Goal: Task Accomplishment & Management: Manage account settings

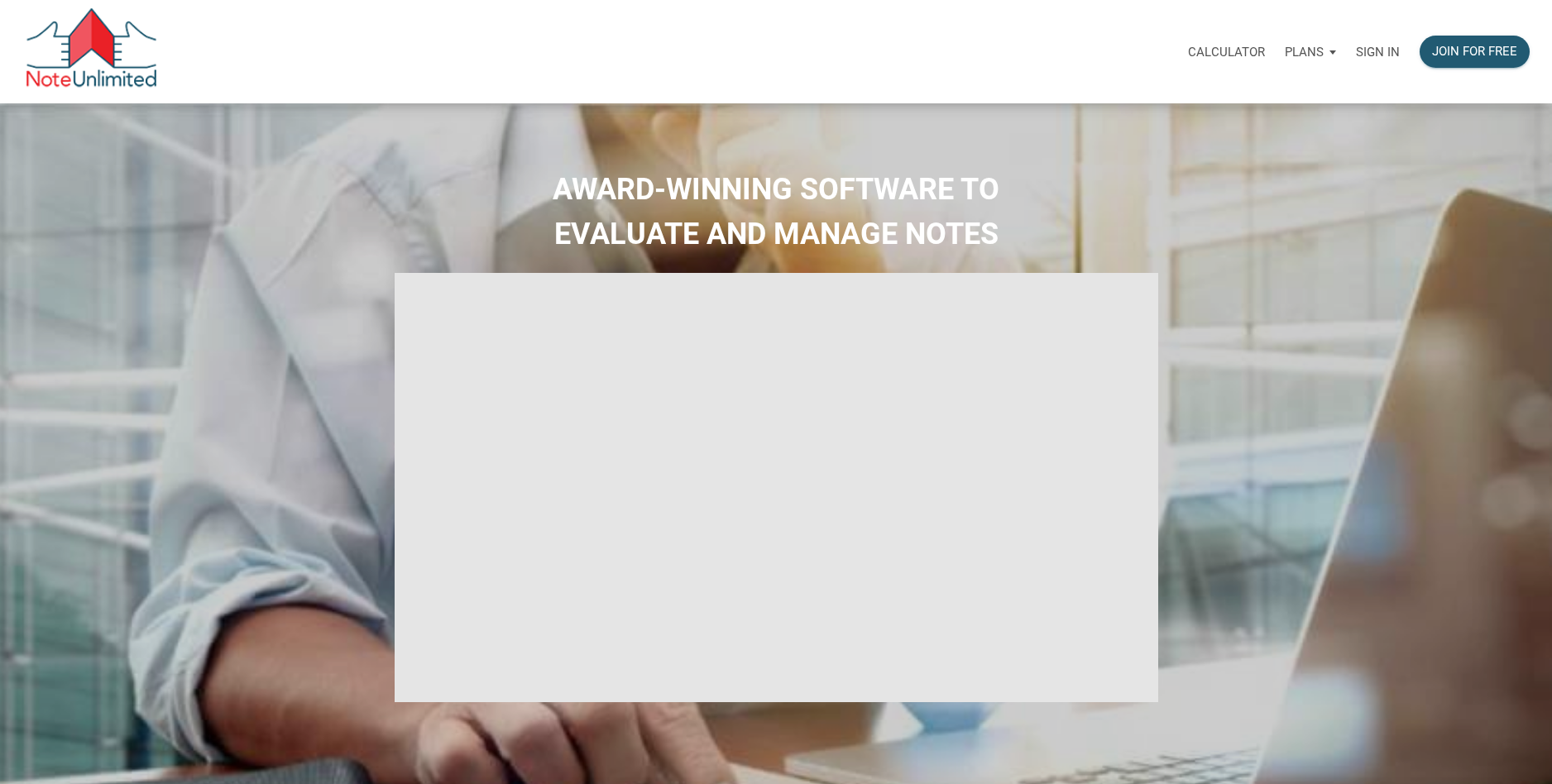
select select
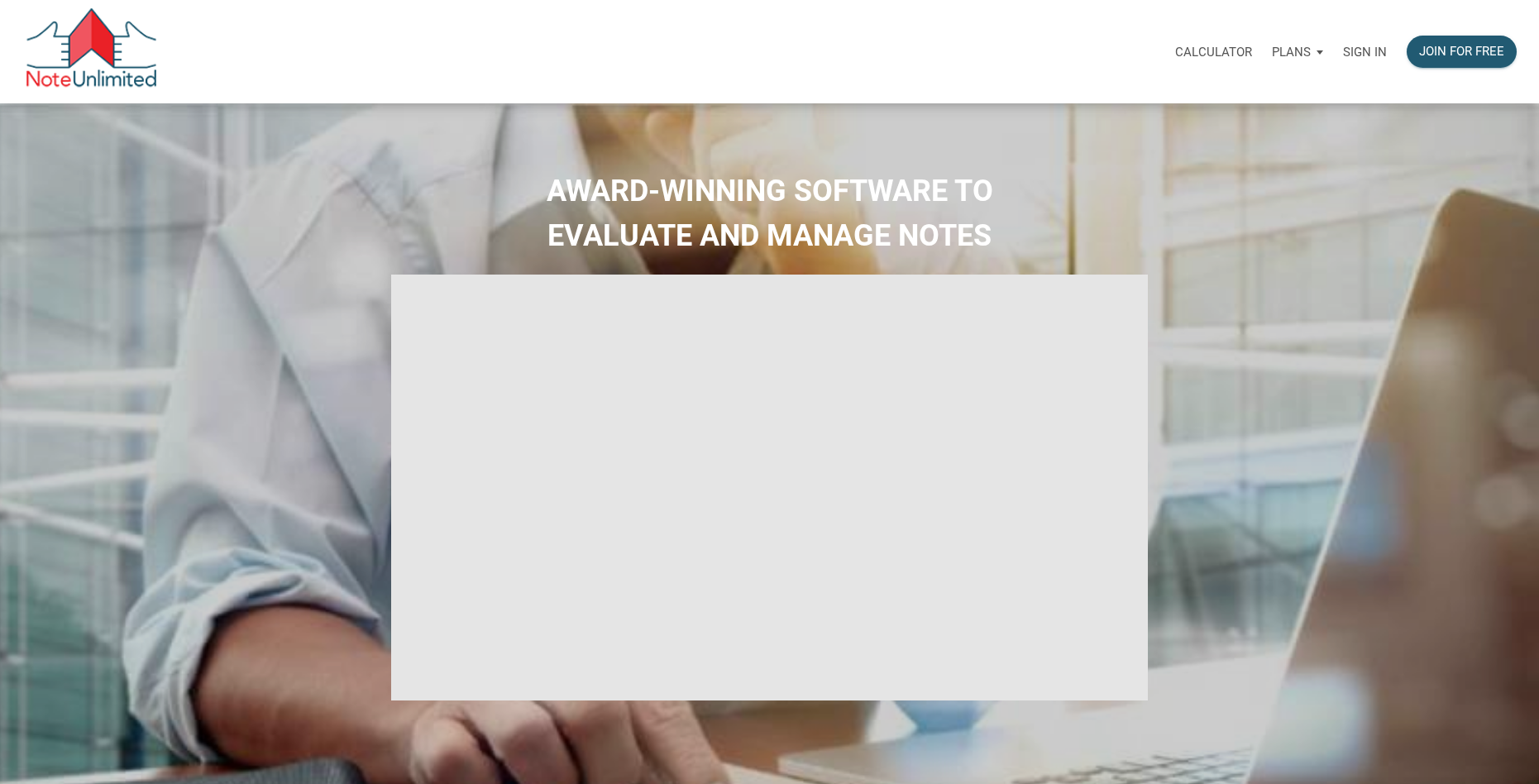
type input "Introduction to new features"
select select
click at [1361, 47] on p "Sign in" at bounding box center [1365, 52] width 44 height 15
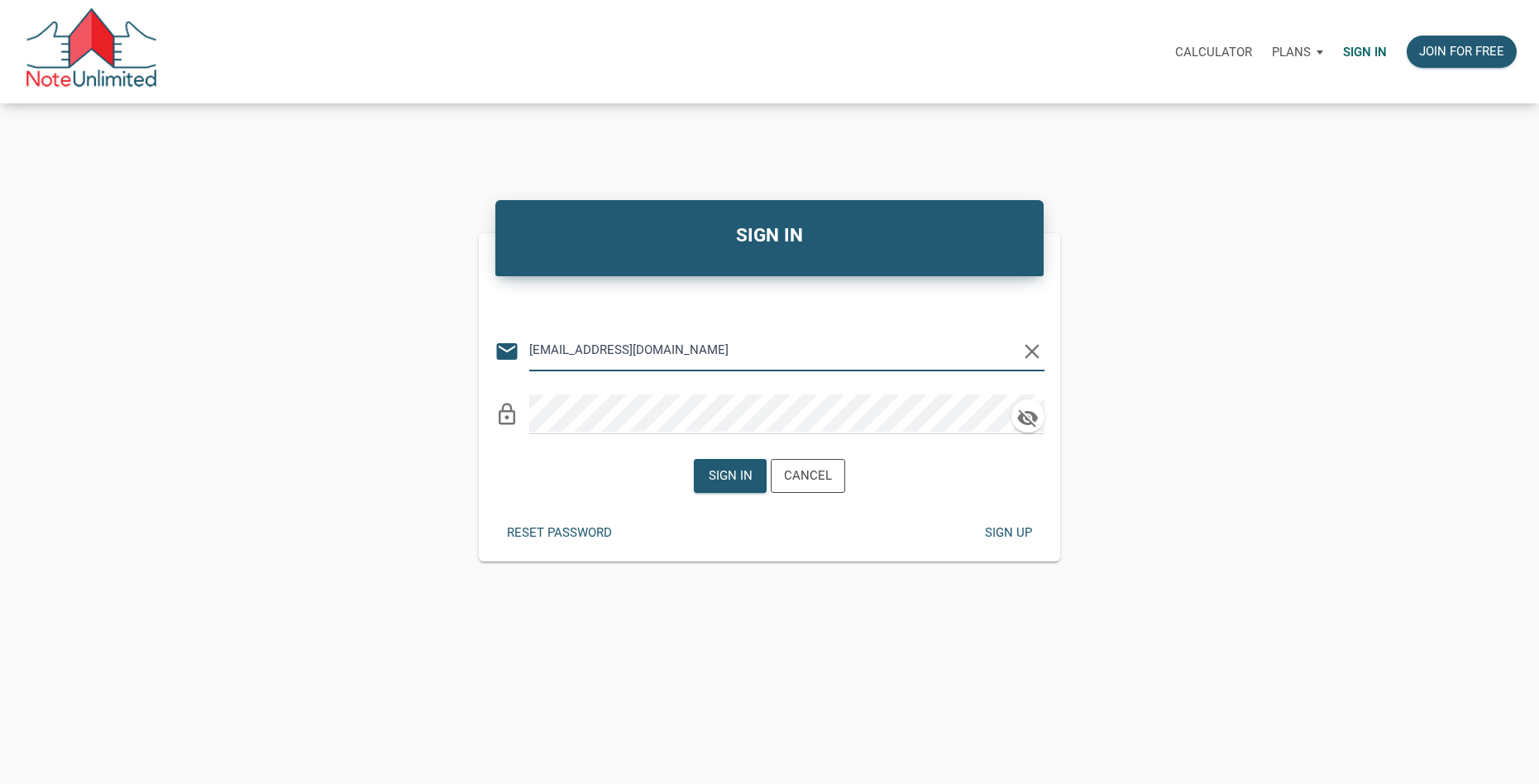
type input "[EMAIL_ADDRESS][DOMAIN_NAME]"
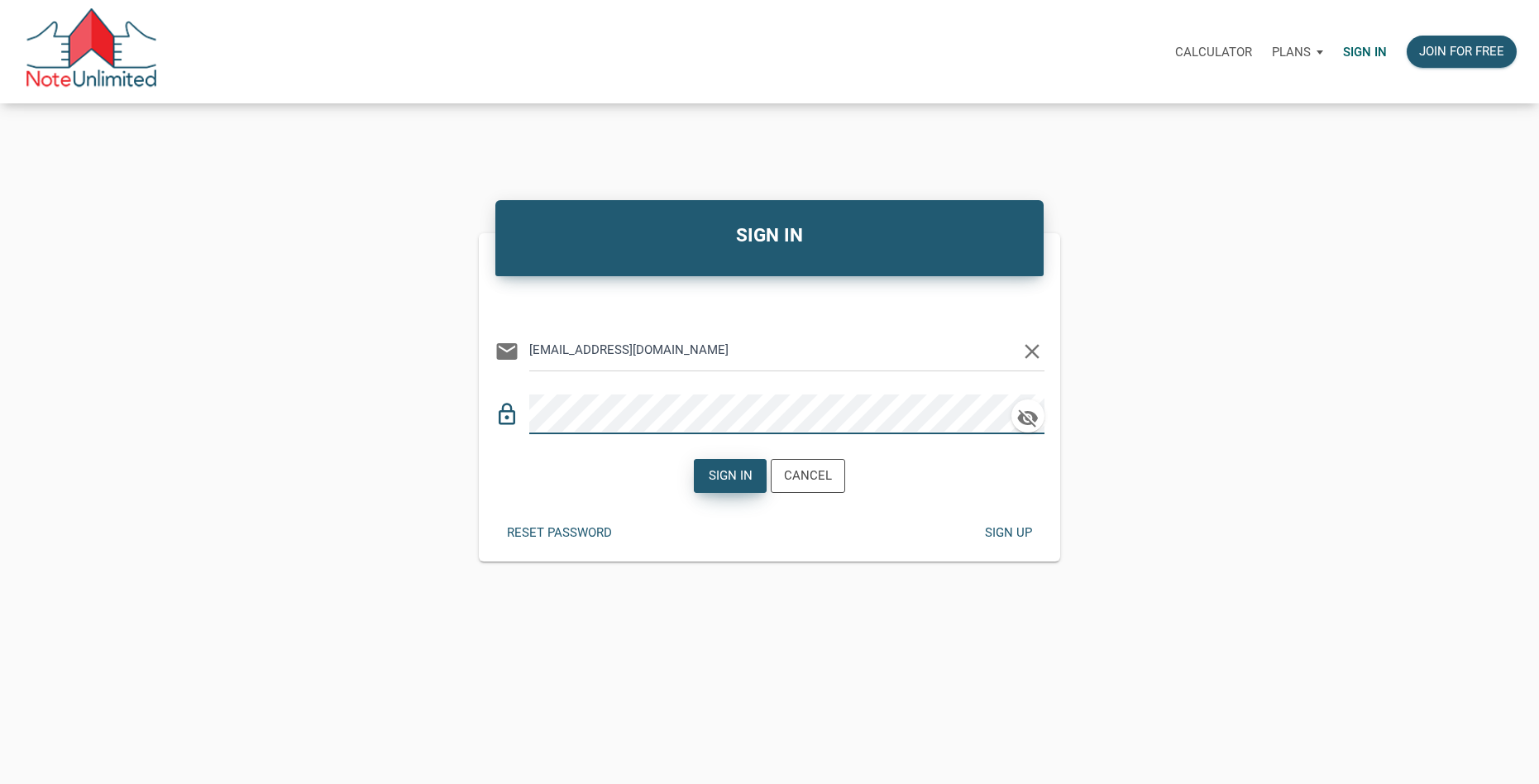
click at [738, 480] on div "Sign in" at bounding box center [729, 476] width 44 height 19
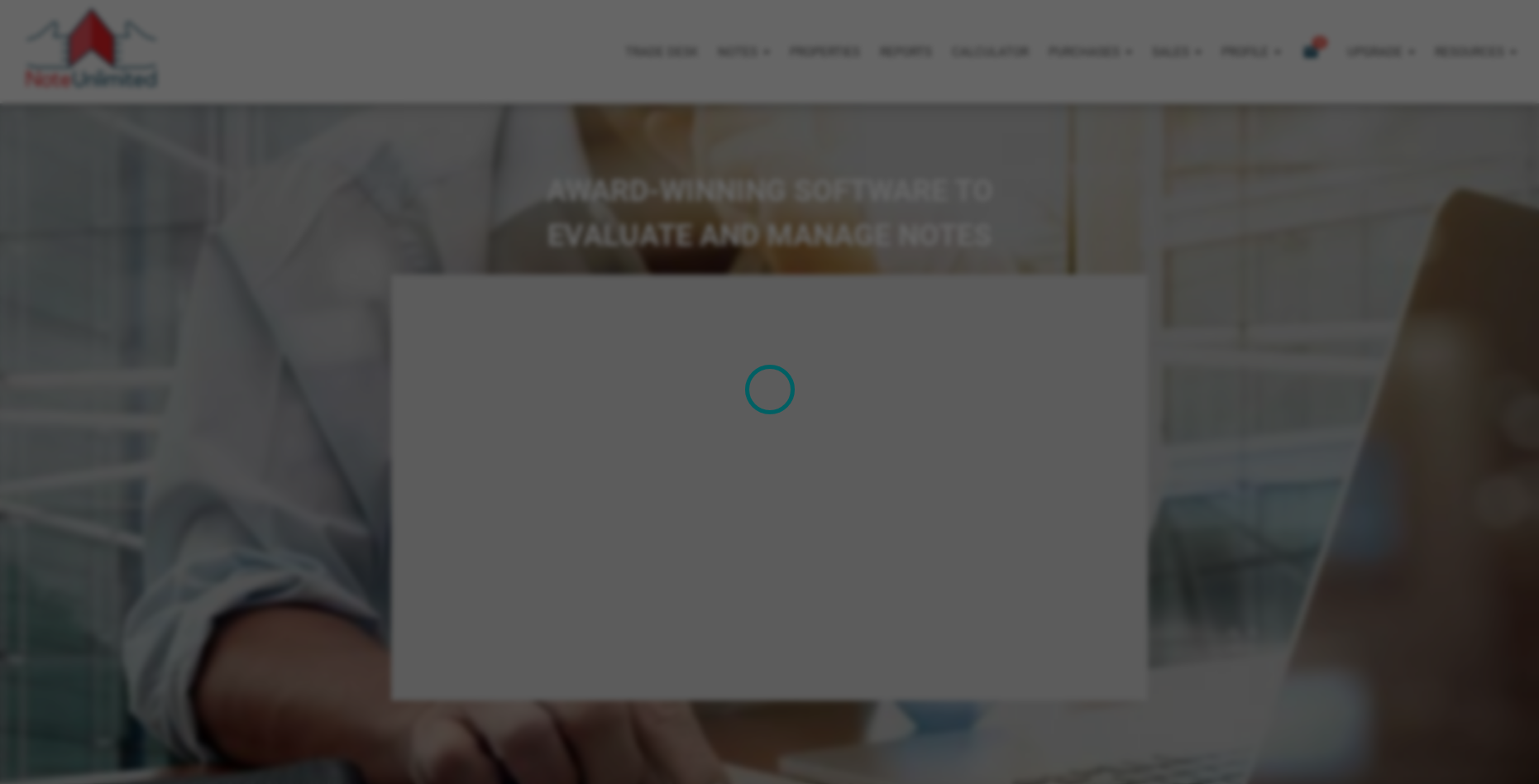
type input "Introduction to new features"
select select
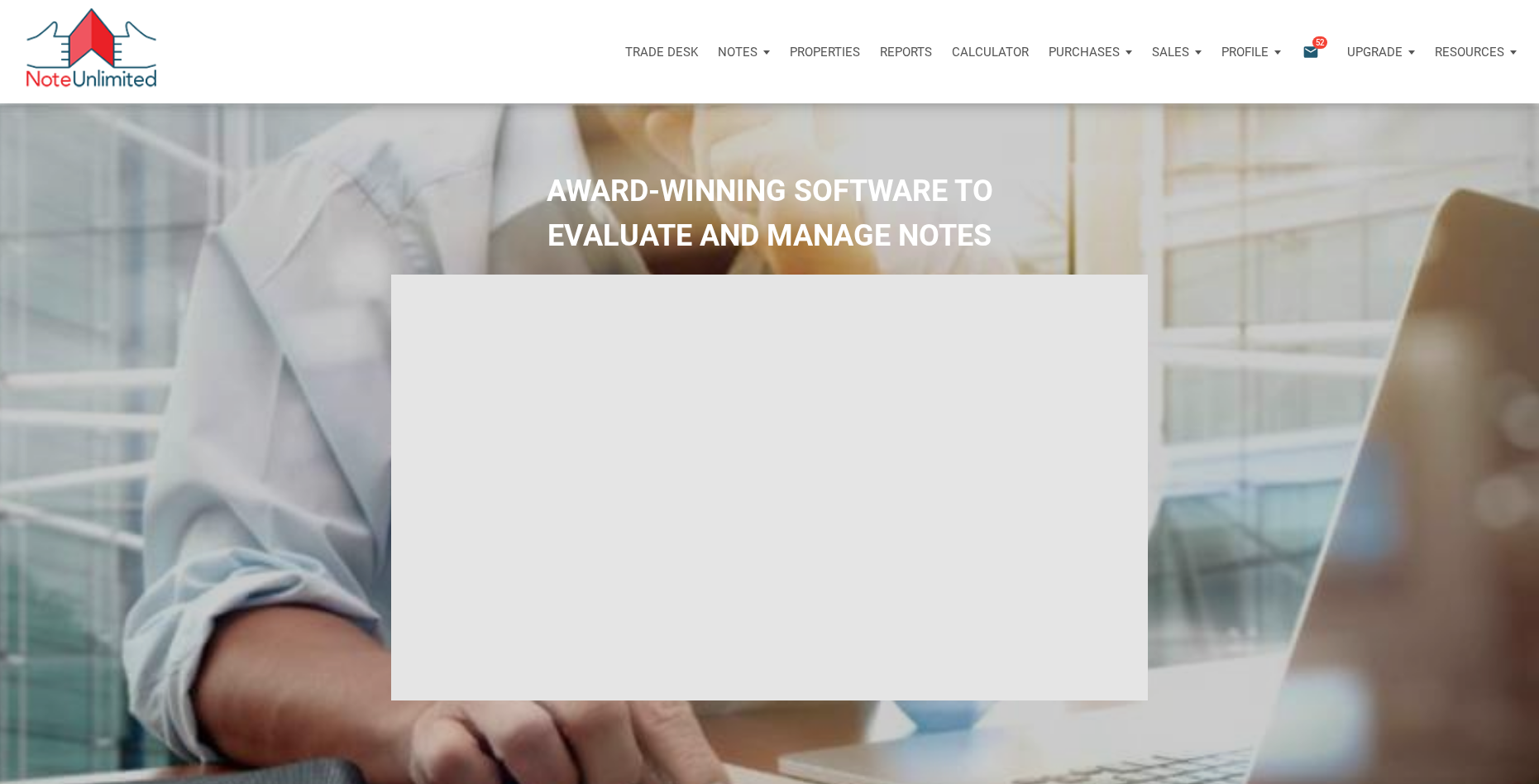
click at [1124, 45] on div "Purchases" at bounding box center [1090, 52] width 103 height 50
click at [1068, 94] on link "Offers" at bounding box center [1060, 96] width 157 height 34
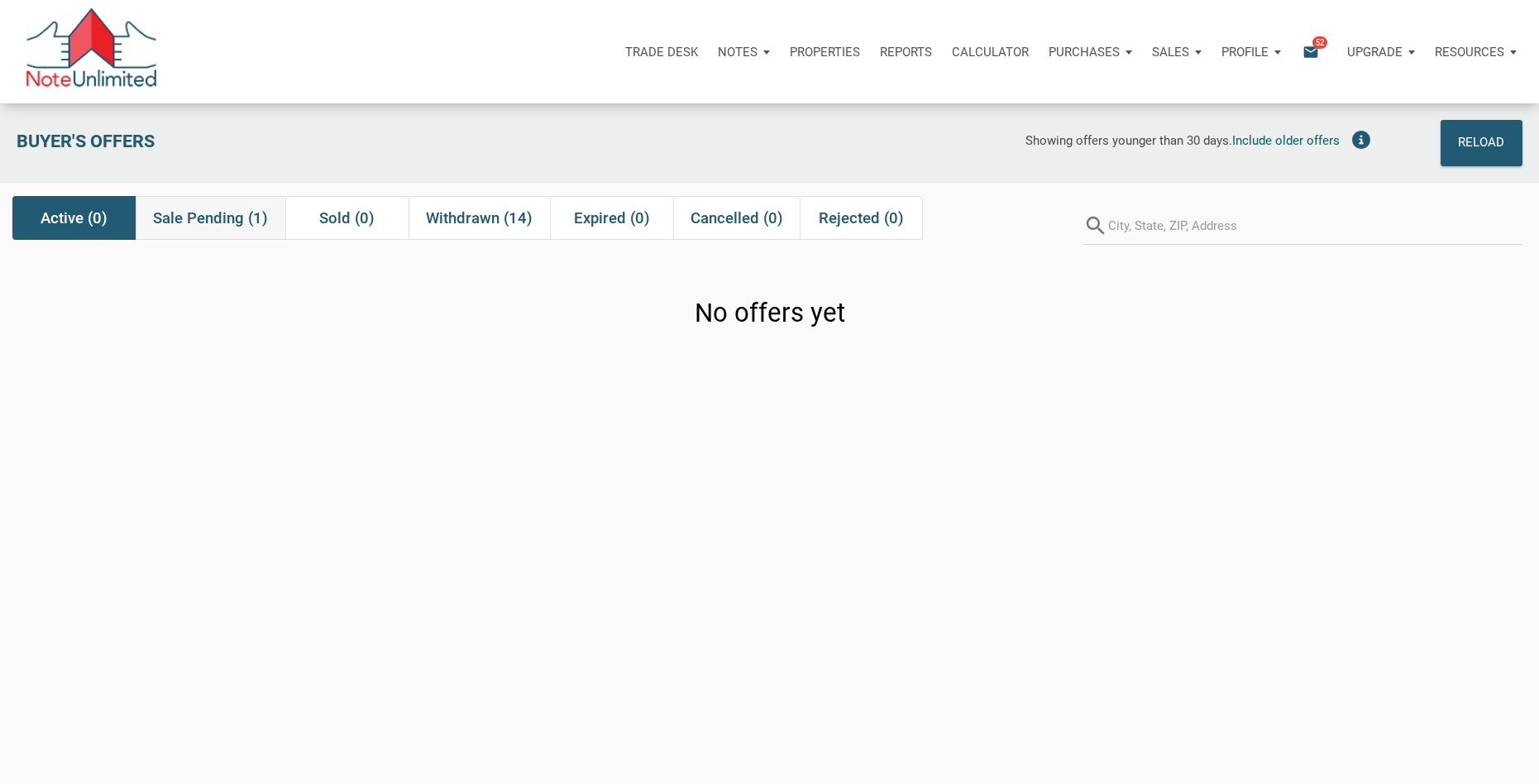
click at [241, 220] on span "Sale Pending (1)" at bounding box center [210, 217] width 115 height 20
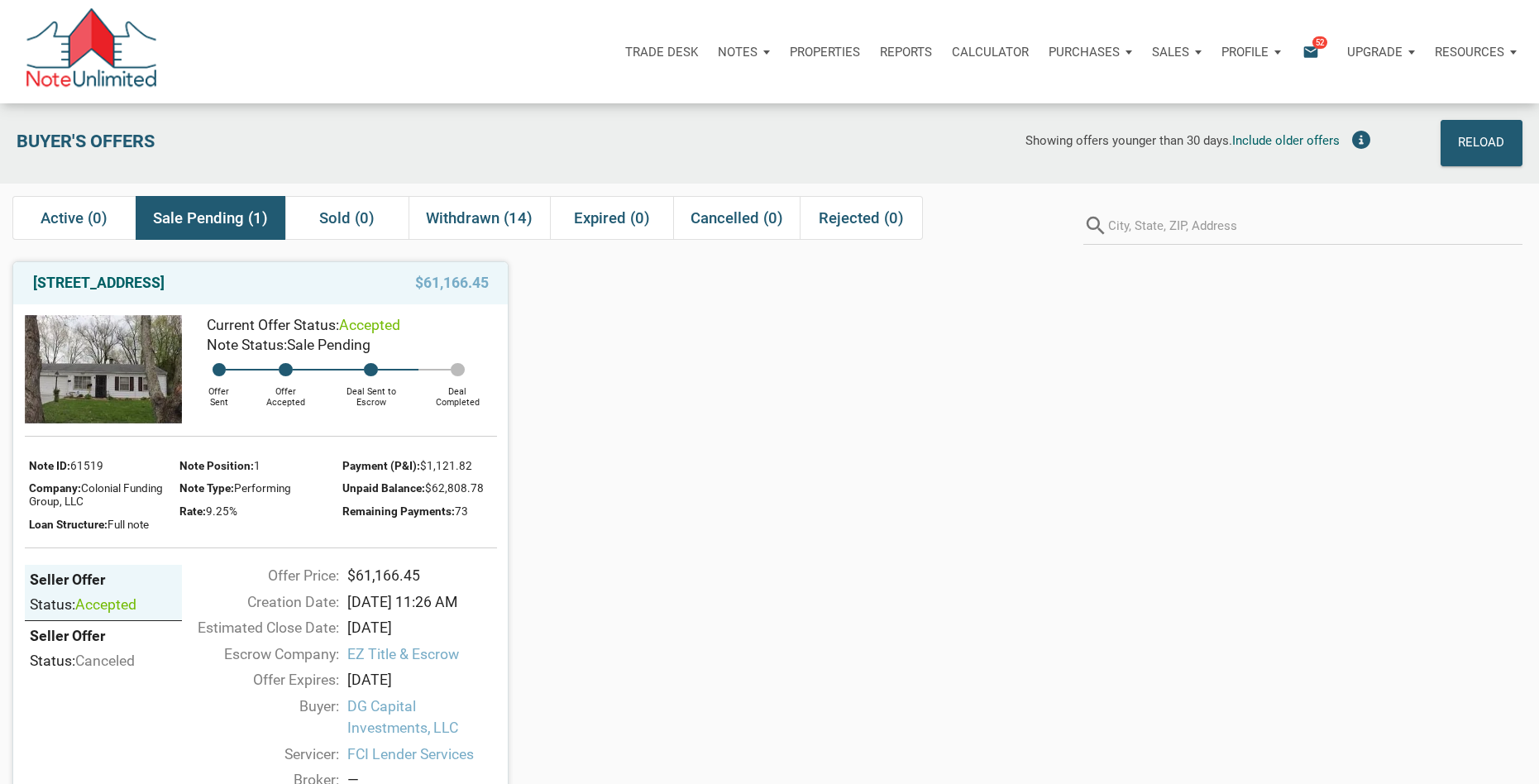
click at [1118, 48] on div "Purchases" at bounding box center [1090, 52] width 103 height 50
click at [1188, 16] on div "Trade Desk Notes Dashboard Transactions Properties Reports Calculator Purchases…" at bounding box center [775, 52] width 1527 height 103
click at [120, 212] on div "Active (0)" at bounding box center [73, 217] width 123 height 44
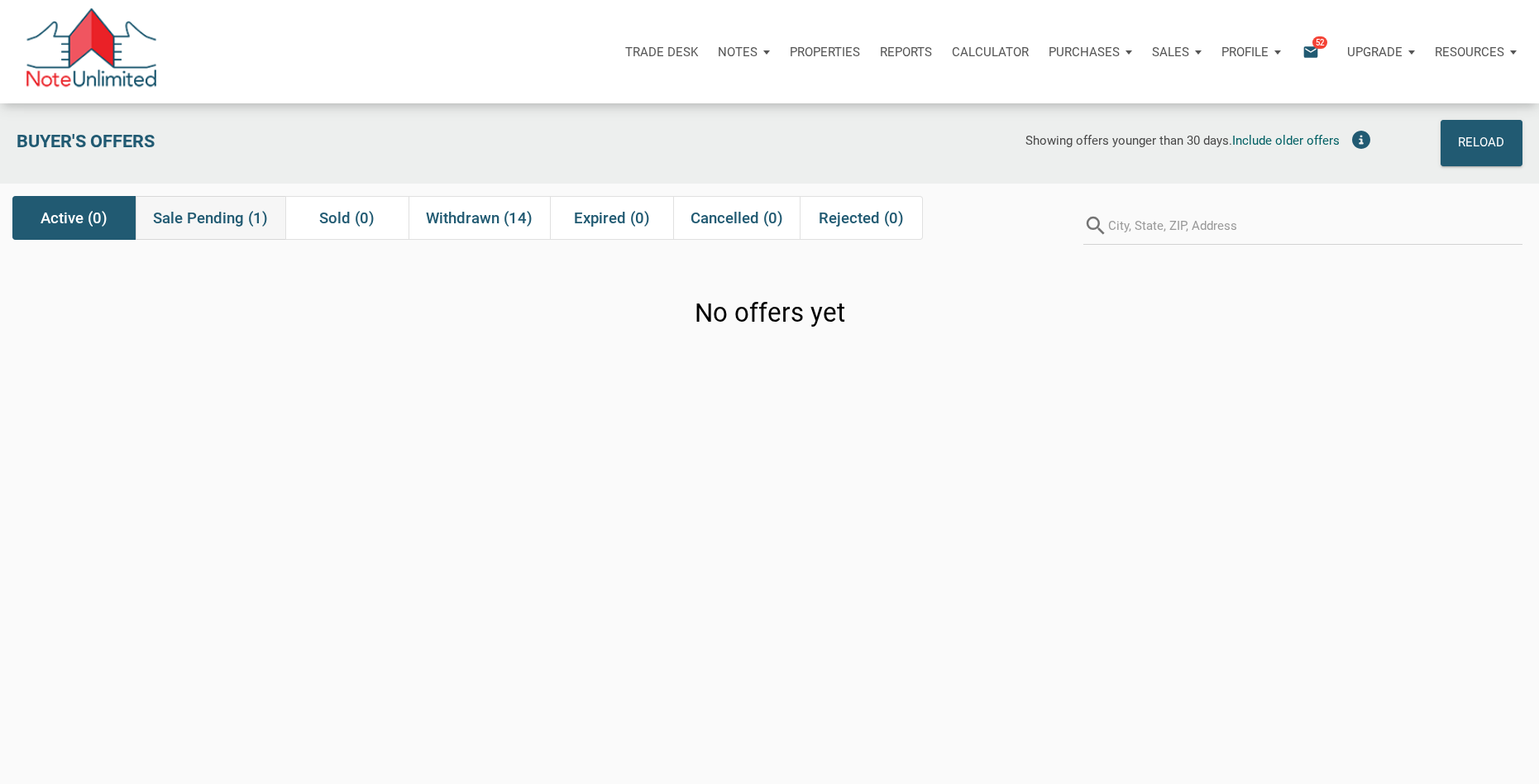
click at [186, 213] on span "Sale Pending (1)" at bounding box center [210, 217] width 115 height 20
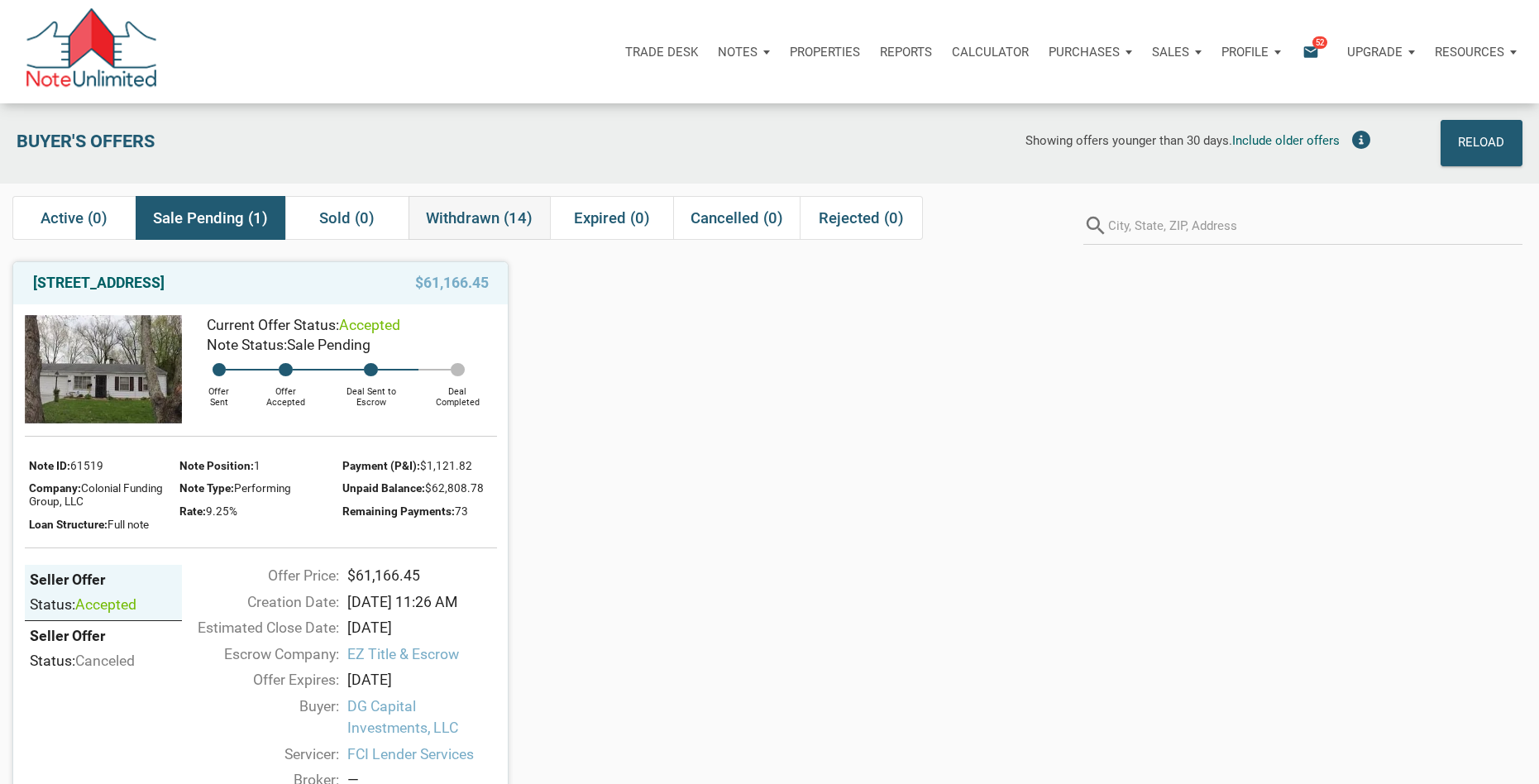
click at [491, 217] on span "Withdrawn (14)" at bounding box center [479, 217] width 107 height 20
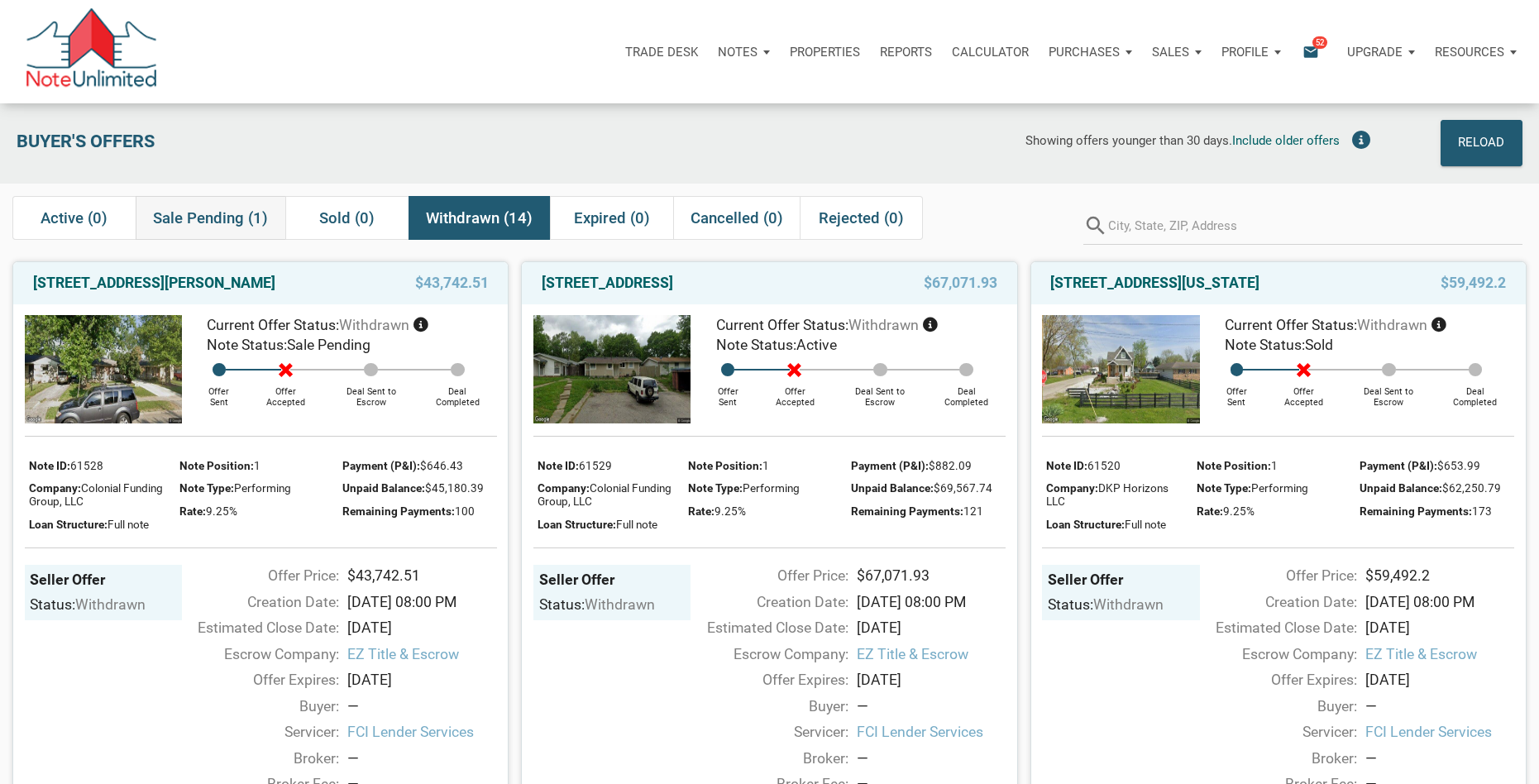
click at [233, 218] on span "Sale Pending (1)" at bounding box center [210, 217] width 115 height 20
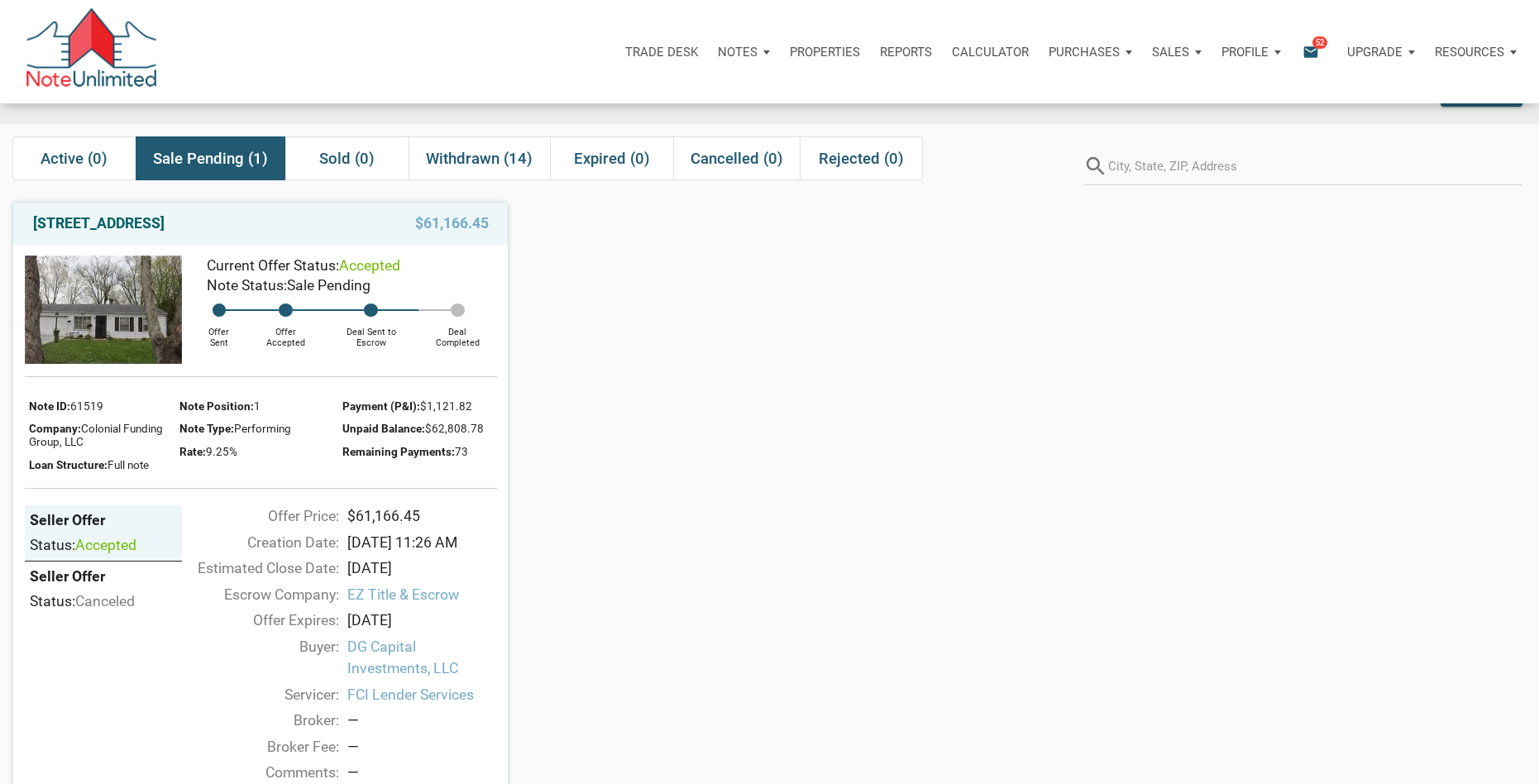
scroll to position [56, 0]
